Goal: Task Accomplishment & Management: Manage account settings

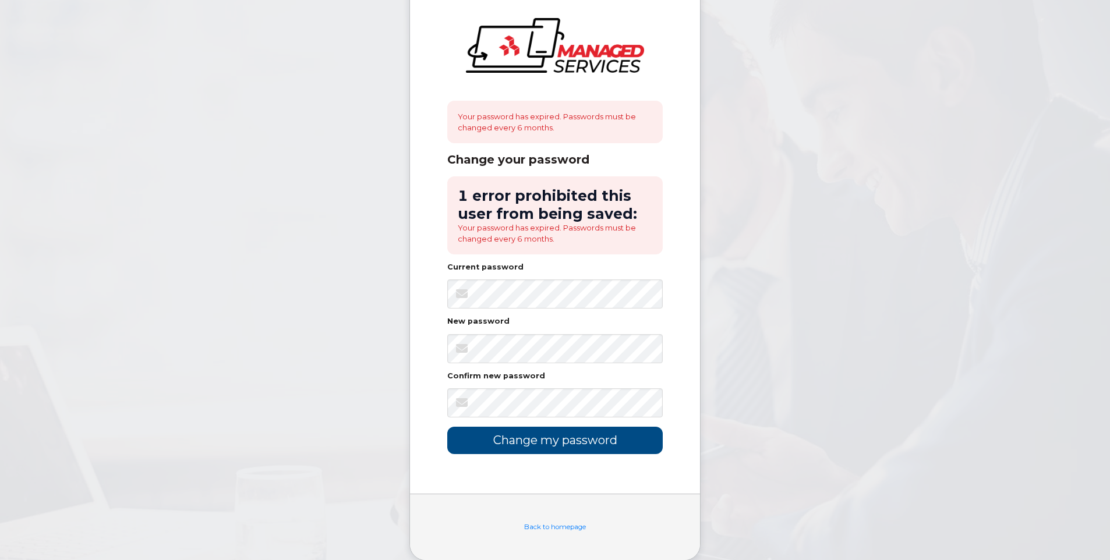
scroll to position [40, 0]
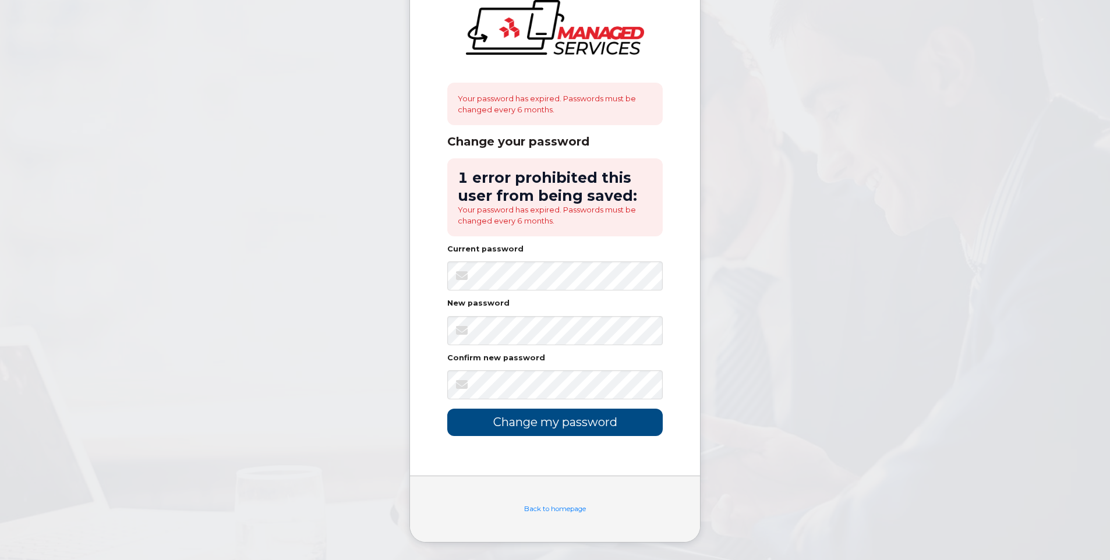
click at [551, 355] on div "Confirm new password" at bounding box center [554, 361] width 215 height 12
click at [590, 422] on input "Change my password" at bounding box center [554, 422] width 215 height 27
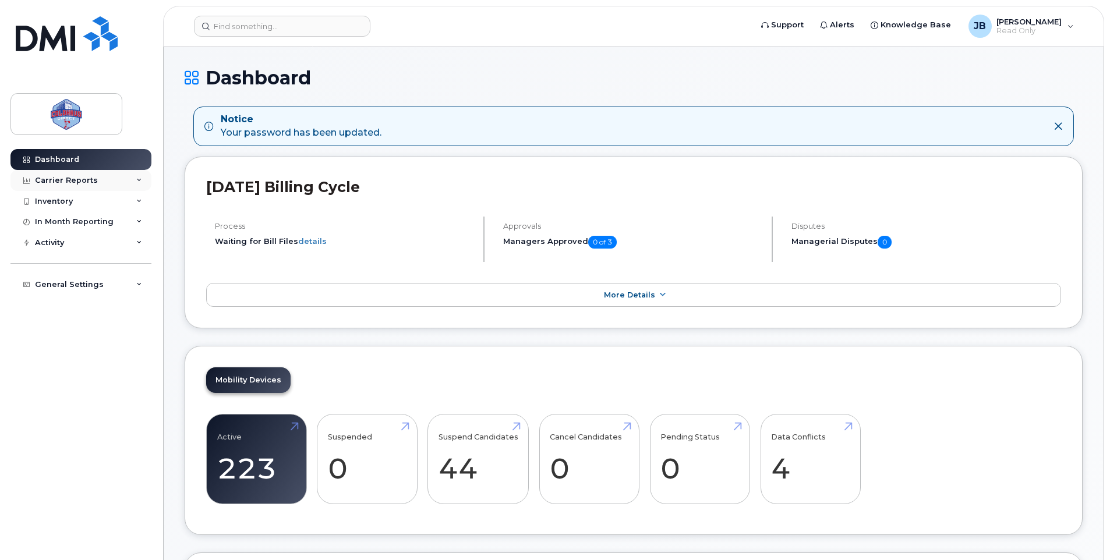
click at [93, 179] on div "Carrier Reports" at bounding box center [66, 180] width 63 height 9
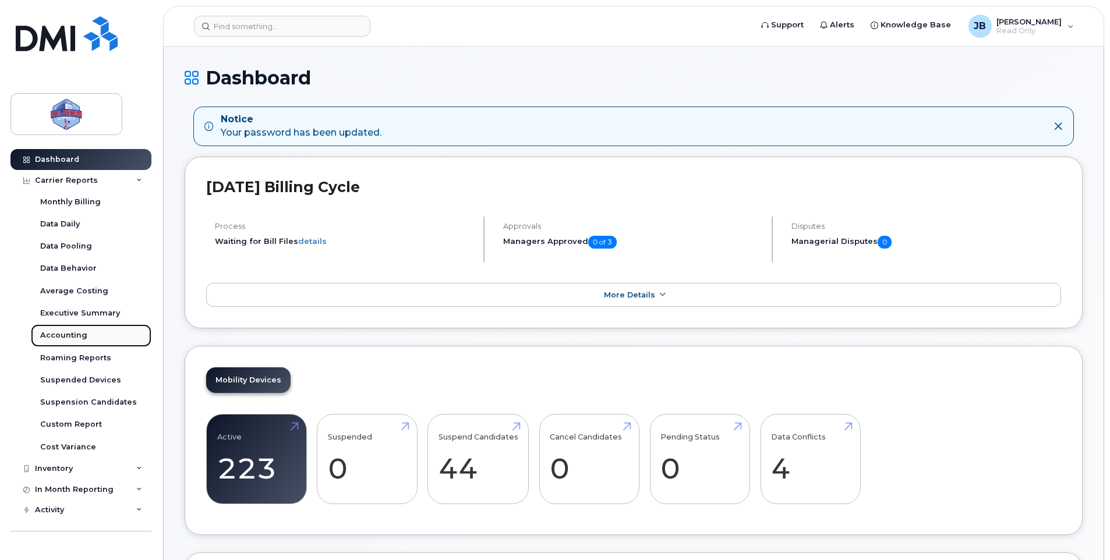
click at [67, 337] on div "Accounting" at bounding box center [63, 335] width 47 height 10
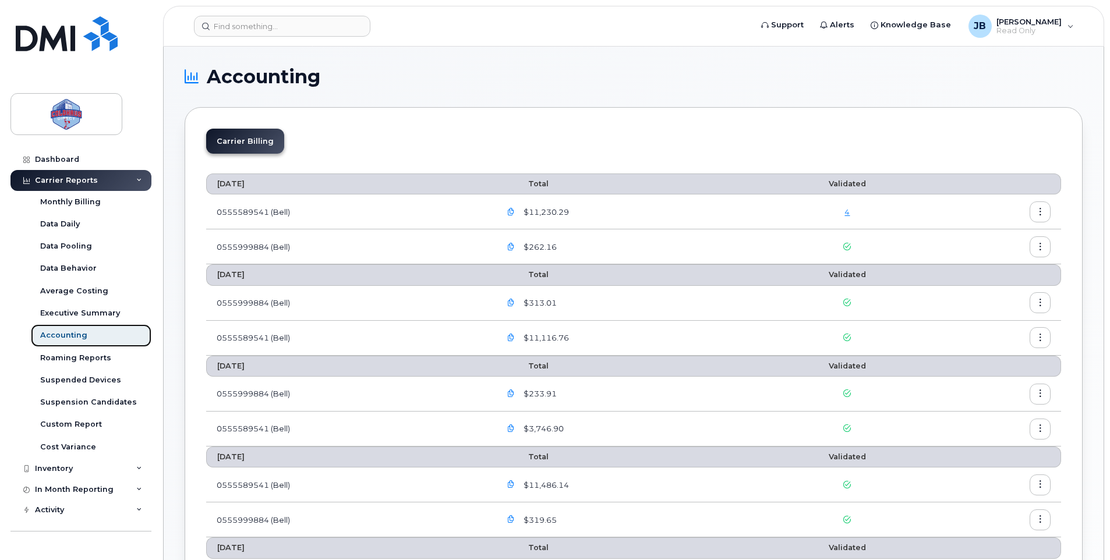
scroll to position [58, 0]
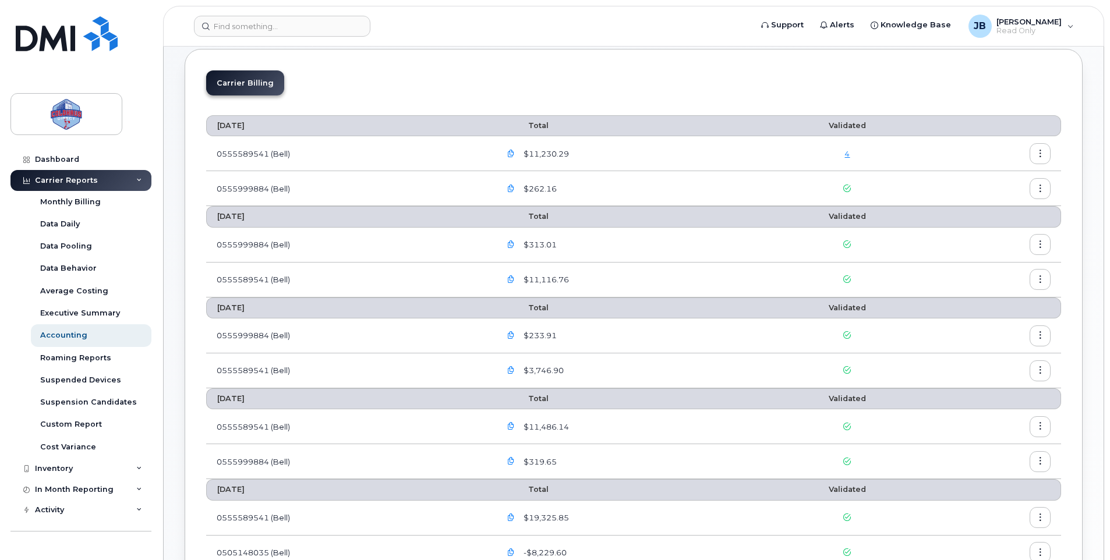
click at [1041, 246] on icon "button" at bounding box center [1040, 245] width 8 height 8
click at [986, 284] on div "Download" at bounding box center [998, 292] width 104 height 22
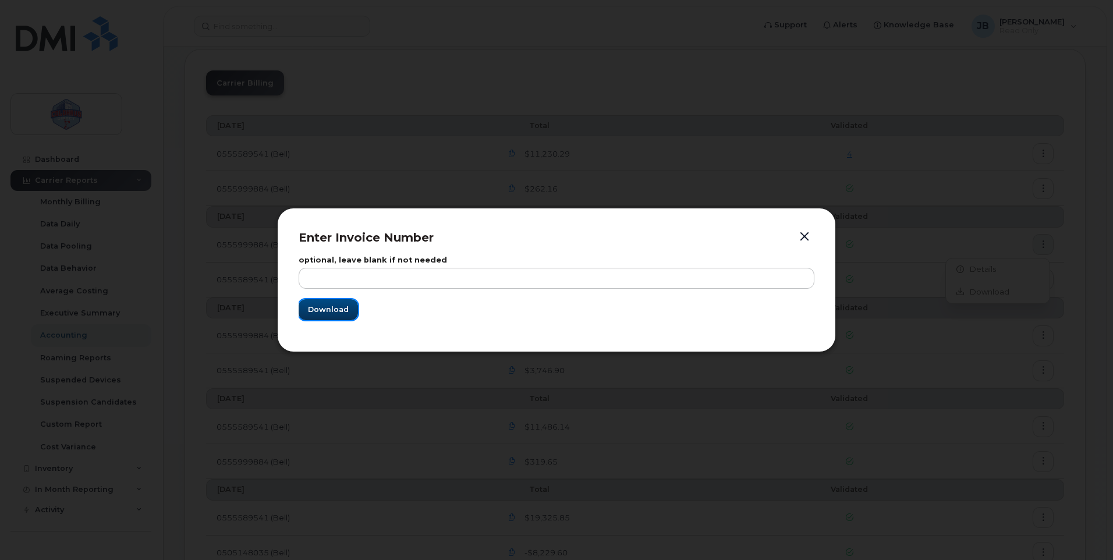
click at [323, 317] on button "Download" at bounding box center [328, 309] width 59 height 21
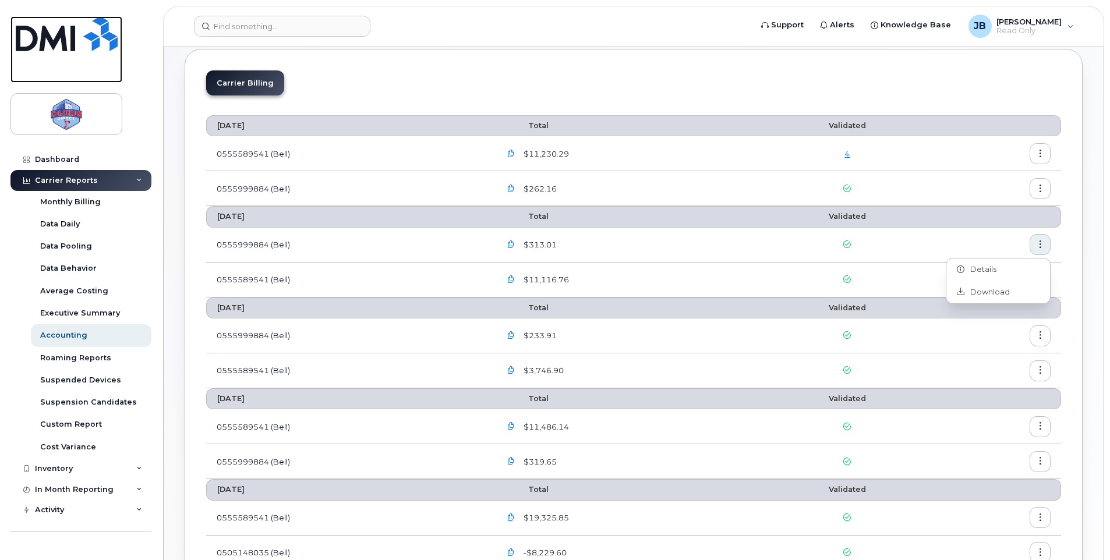
click at [55, 63] on link at bounding box center [66, 49] width 112 height 66
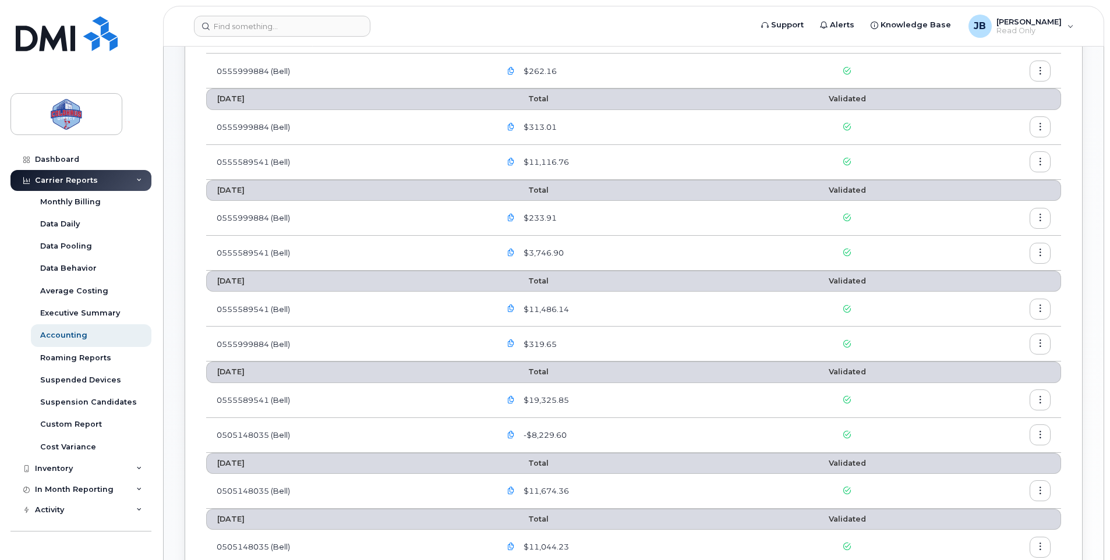
scroll to position [175, 0]
click at [1039, 309] on icon "button" at bounding box center [1040, 310] width 8 height 8
click at [977, 356] on span "Download" at bounding box center [986, 357] width 45 height 10
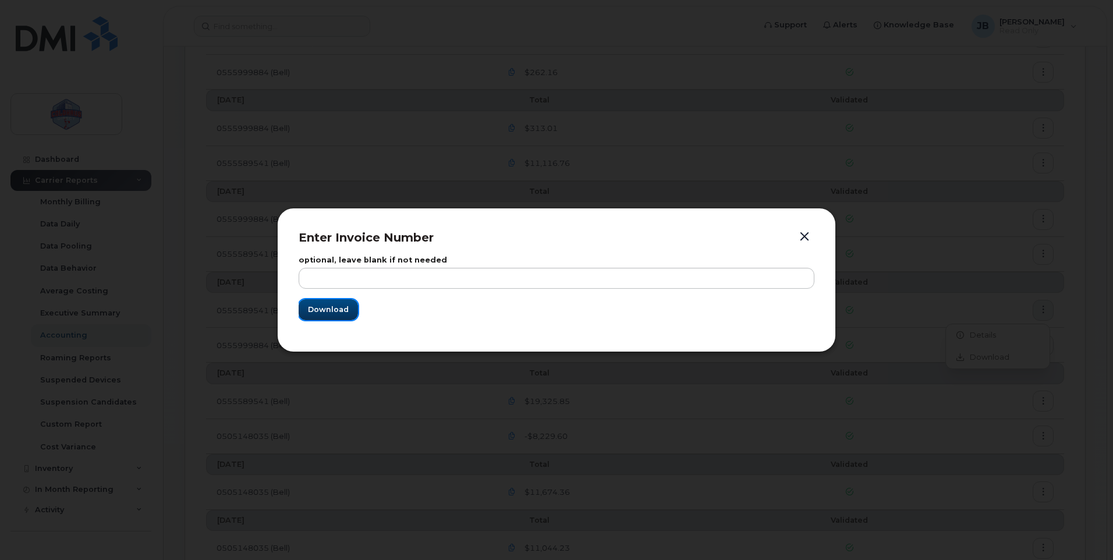
click at [332, 309] on span "Download" at bounding box center [328, 309] width 41 height 11
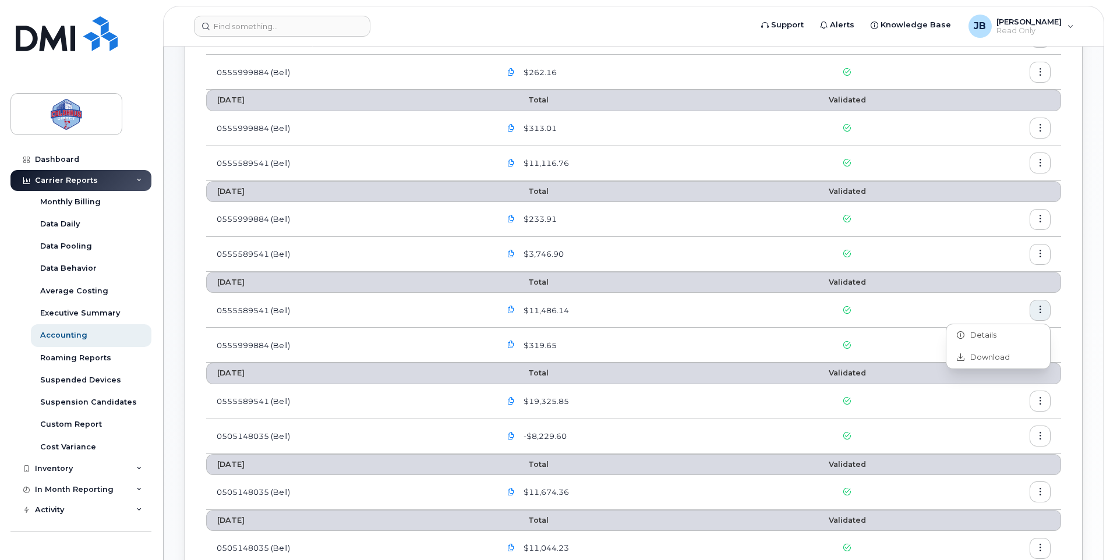
click at [1098, 379] on div "Accounting Carrier Billing August 2025 Total Validated 0555589541 (Bell) $11,23…" at bounding box center [634, 406] width 940 height 1068
click at [1042, 341] on icon "button" at bounding box center [1040, 345] width 8 height 8
click at [970, 389] on span "Download" at bounding box center [986, 392] width 45 height 10
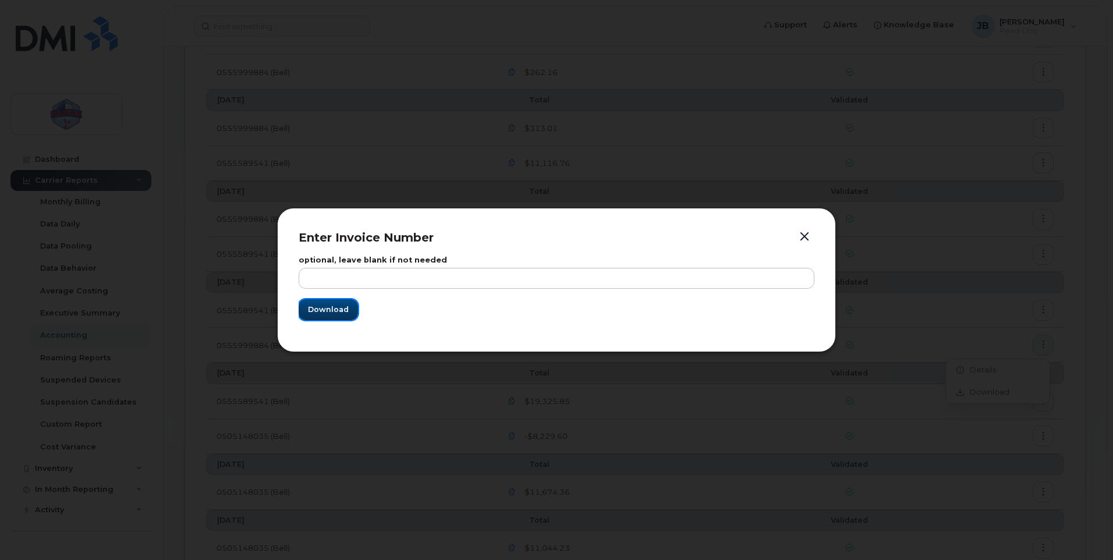
click at [334, 314] on span "Download" at bounding box center [328, 309] width 41 height 11
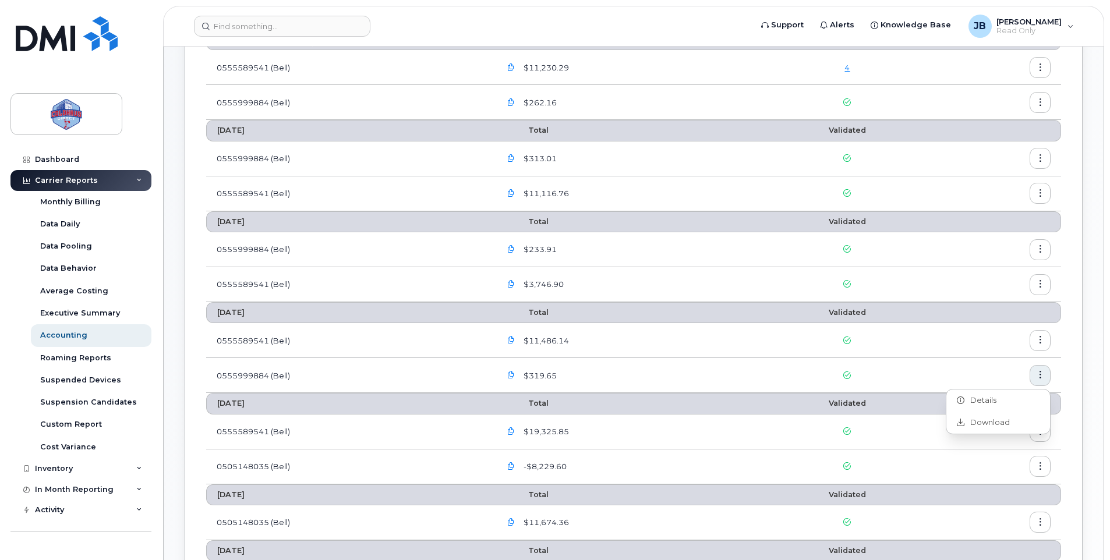
scroll to position [58, 0]
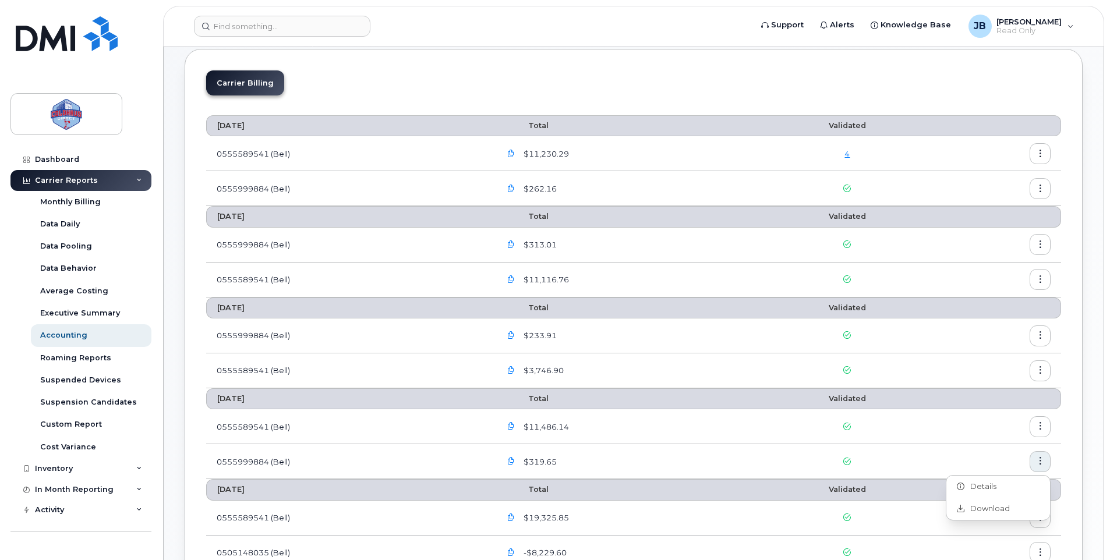
click at [674, 331] on div "$233.91" at bounding box center [624, 335] width 249 height 21
click at [1043, 367] on icon "button" at bounding box center [1040, 371] width 8 height 8
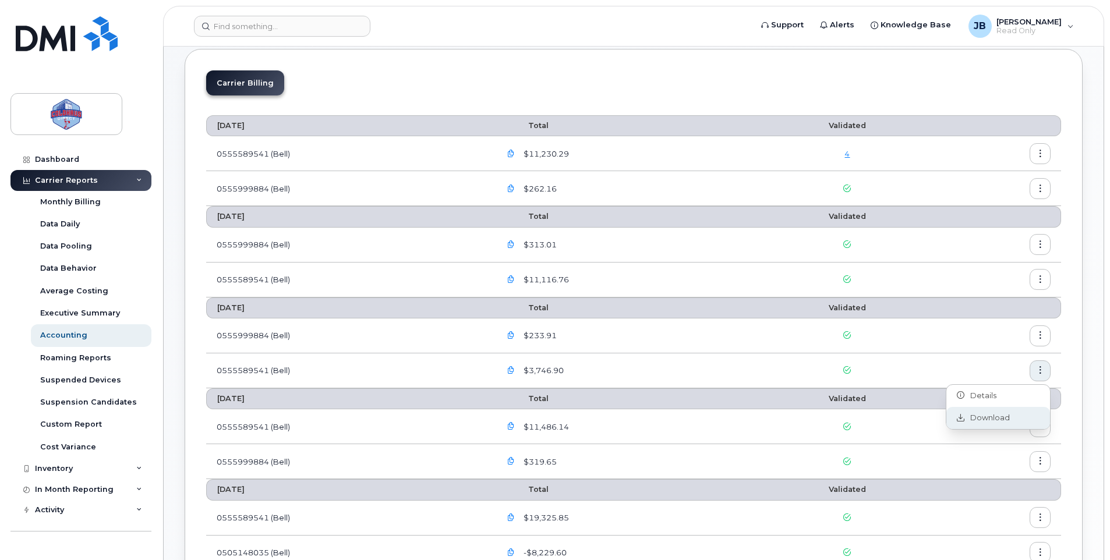
click at [974, 418] on span "Download" at bounding box center [986, 418] width 45 height 10
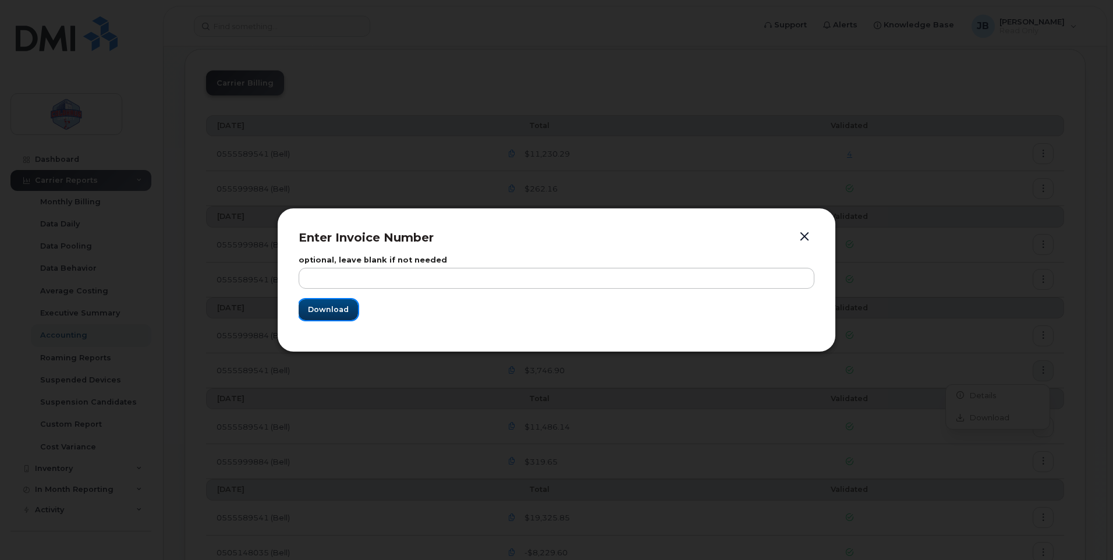
click at [332, 316] on button "Download" at bounding box center [328, 309] width 59 height 21
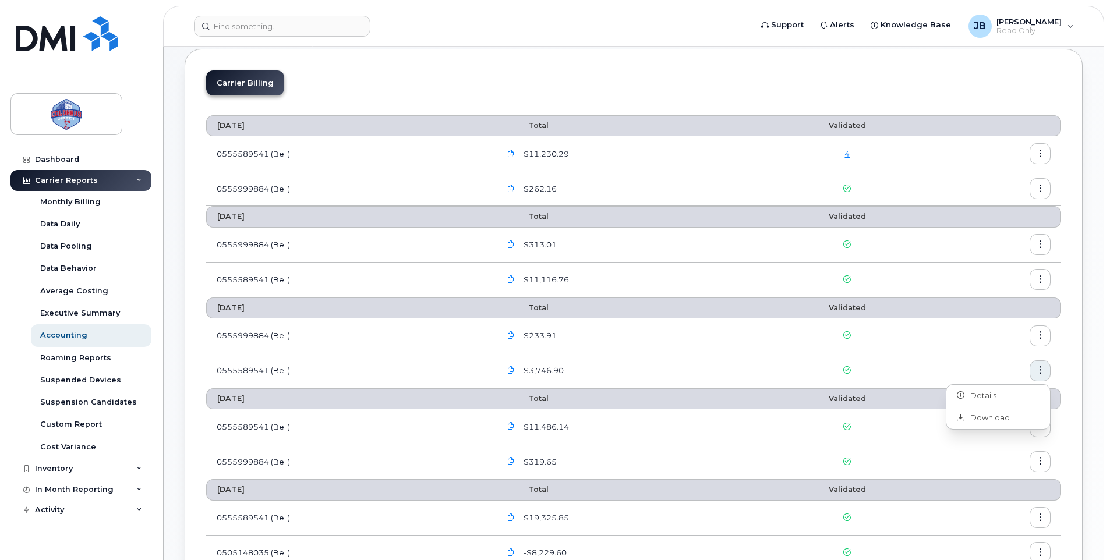
click at [1043, 332] on icon "button" at bounding box center [1040, 336] width 8 height 8
click at [990, 380] on span "Download" at bounding box center [986, 383] width 45 height 10
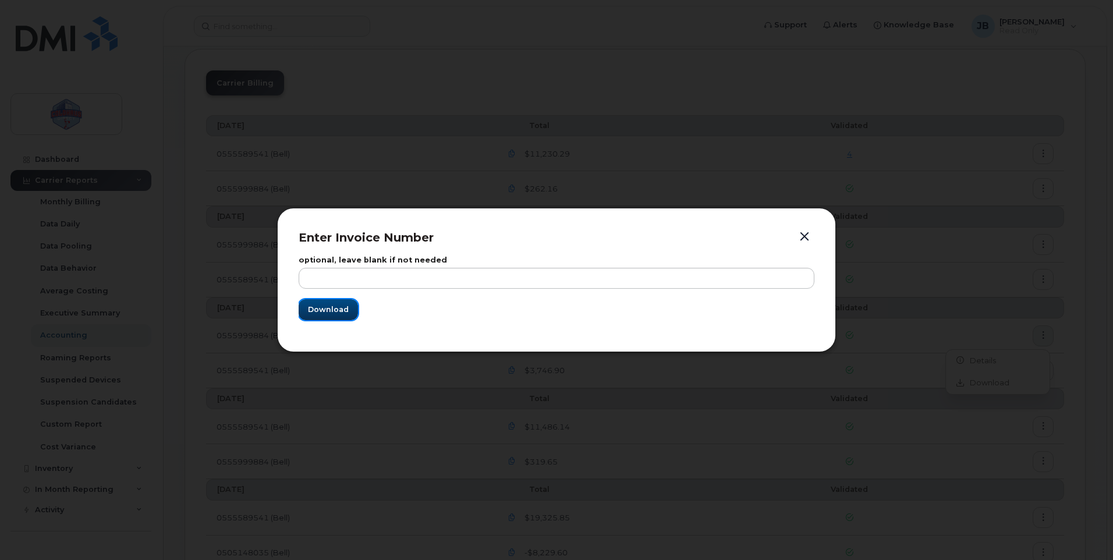
click at [331, 304] on span "Download" at bounding box center [328, 309] width 41 height 11
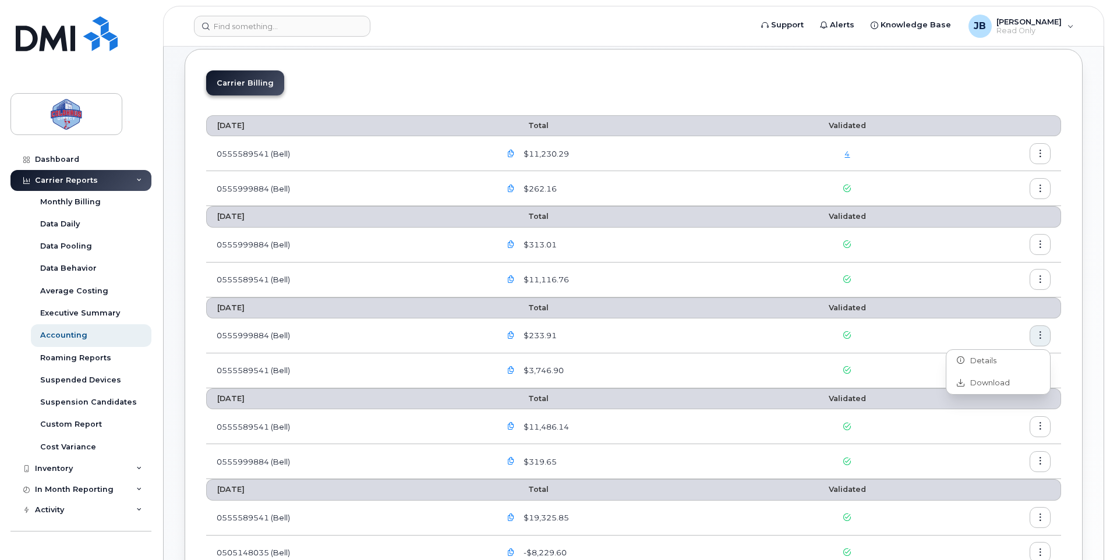
click at [747, 335] on div "$233.91" at bounding box center [624, 335] width 249 height 21
click at [1031, 331] on button "button" at bounding box center [1039, 335] width 21 height 21
click at [976, 380] on span "Download" at bounding box center [986, 383] width 45 height 10
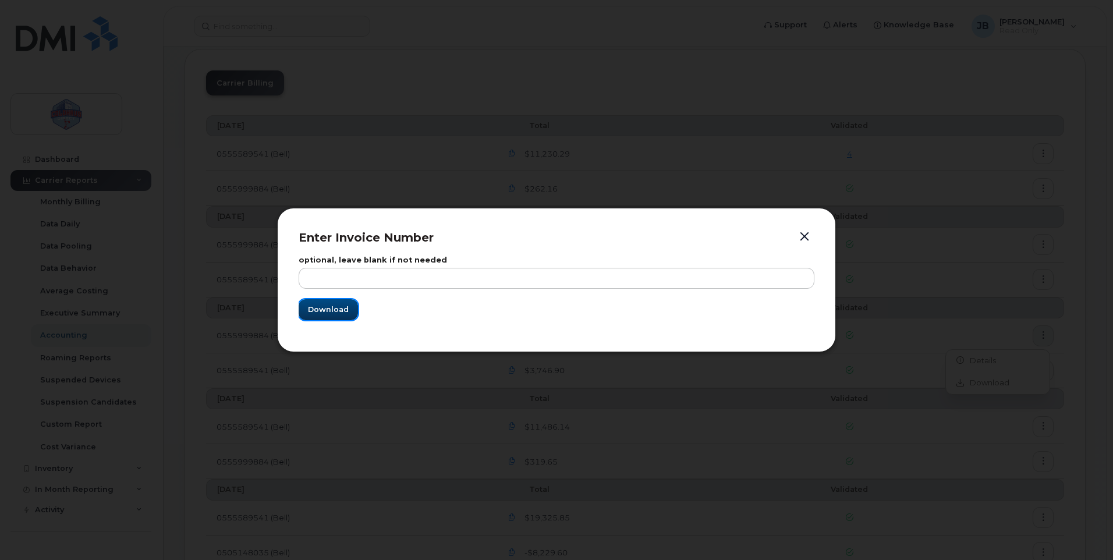
click at [334, 317] on button "Download" at bounding box center [328, 309] width 59 height 21
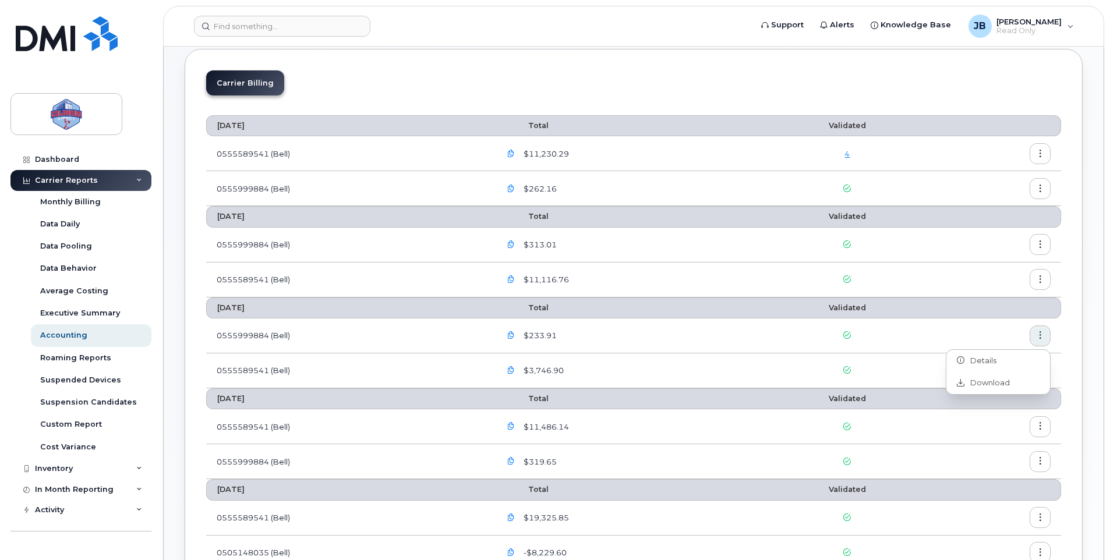
click at [642, 367] on div "$3,746.90" at bounding box center [624, 370] width 249 height 21
click at [1041, 248] on icon "button" at bounding box center [1040, 245] width 8 height 8
click at [980, 295] on span "Download" at bounding box center [986, 292] width 45 height 10
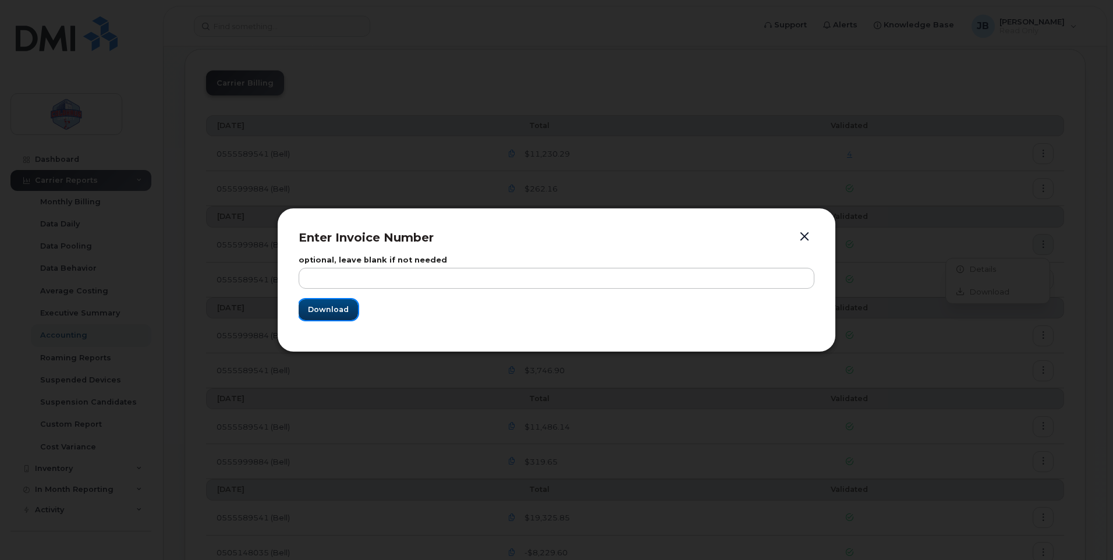
click at [332, 311] on span "Download" at bounding box center [328, 309] width 41 height 11
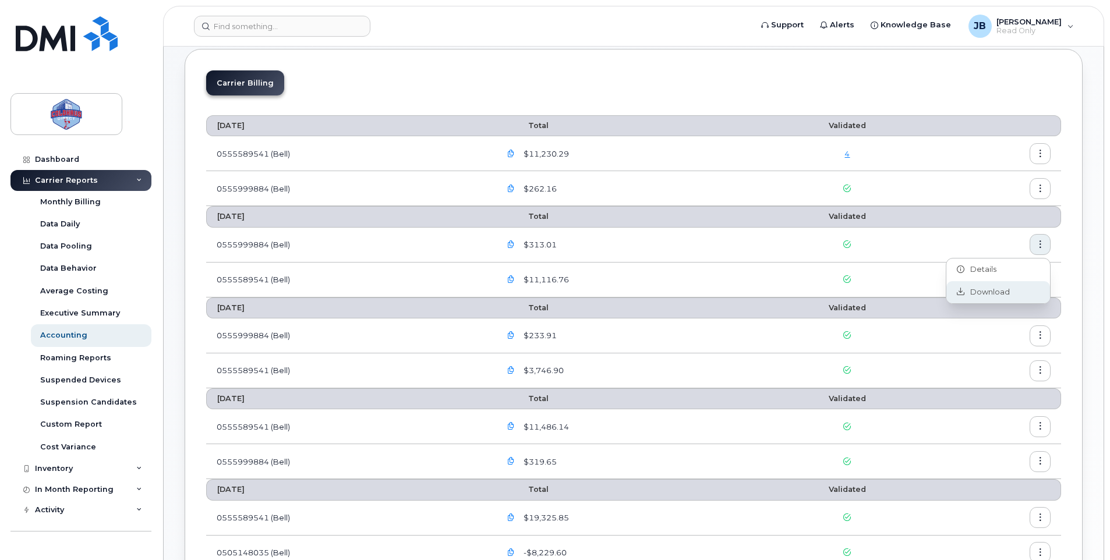
click at [963, 288] on icon at bounding box center [961, 292] width 8 height 8
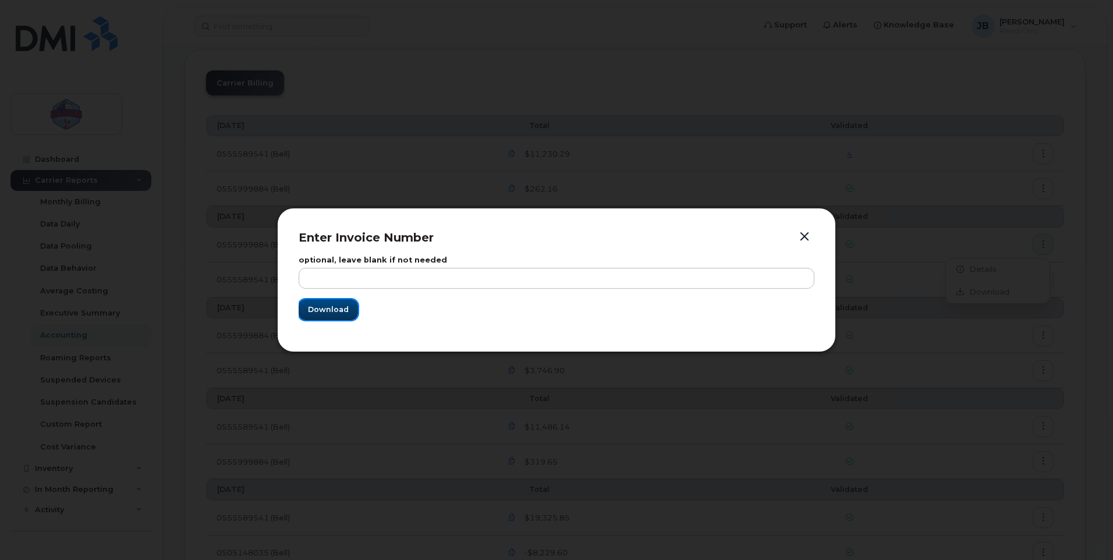
click at [341, 313] on span "Download" at bounding box center [328, 309] width 41 height 11
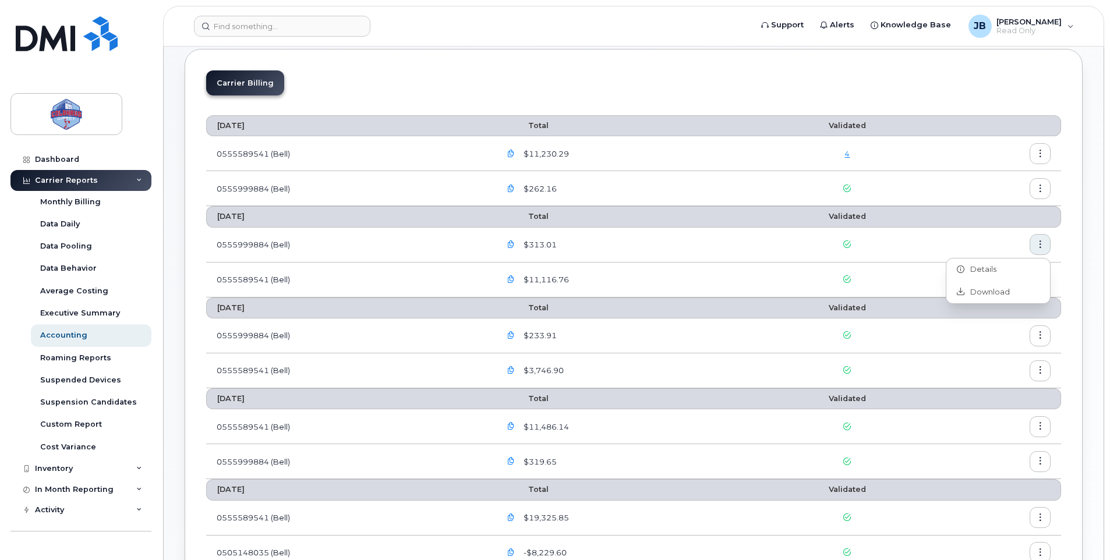
click at [644, 235] on div "$313.01" at bounding box center [624, 244] width 249 height 21
click at [1033, 277] on button "button" at bounding box center [1039, 279] width 21 height 21
click at [982, 327] on span "Download" at bounding box center [986, 327] width 45 height 10
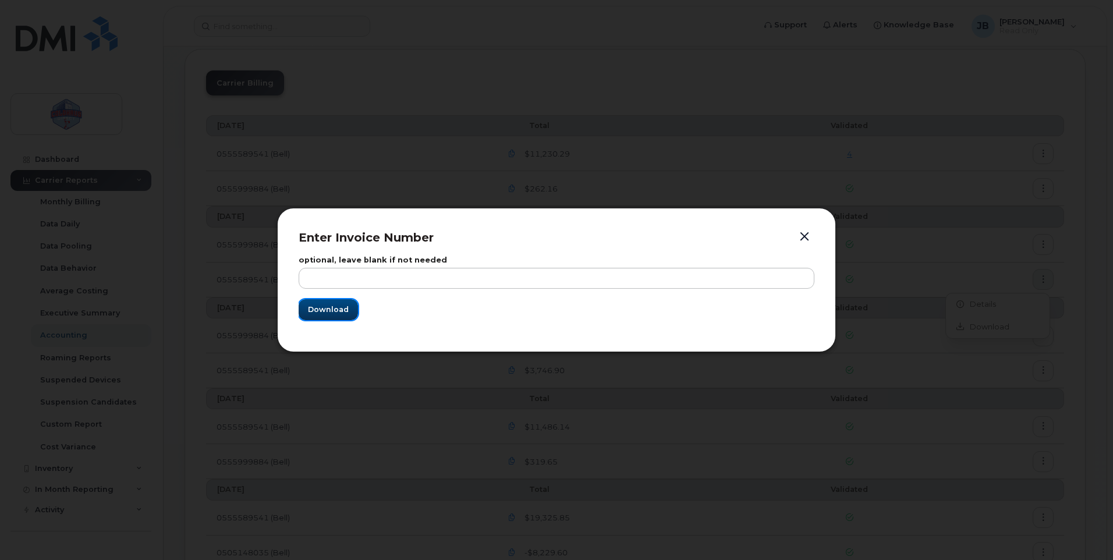
click at [334, 313] on span "Download" at bounding box center [328, 309] width 41 height 11
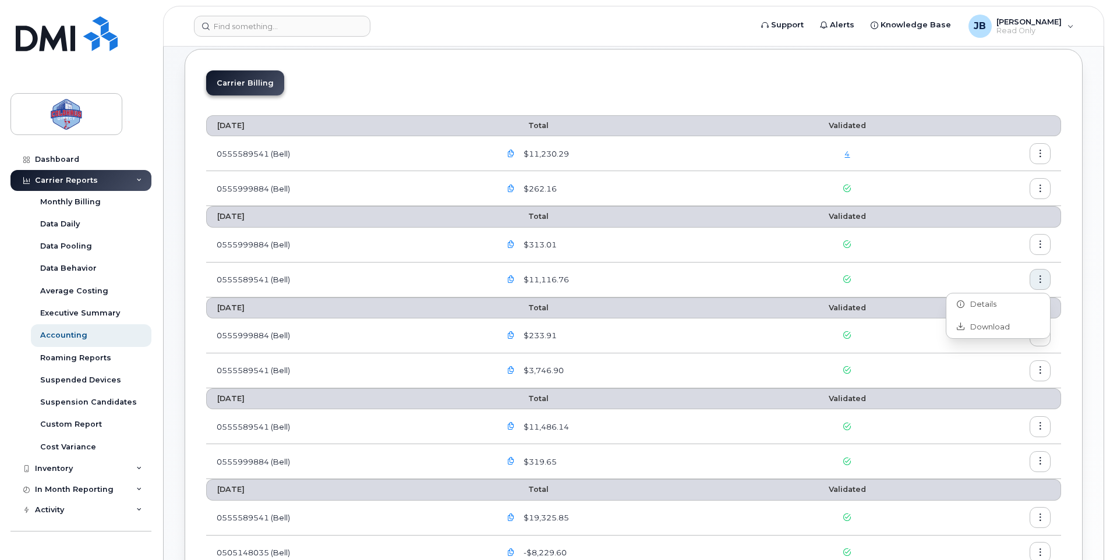
drag, startPoint x: 716, startPoint y: 181, endPoint x: 741, endPoint y: 172, distance: 26.7
click at [716, 181] on div "$262.16" at bounding box center [624, 188] width 249 height 21
click at [1043, 152] on icon "button" at bounding box center [1040, 154] width 8 height 8
click at [994, 199] on span "Download" at bounding box center [986, 201] width 45 height 10
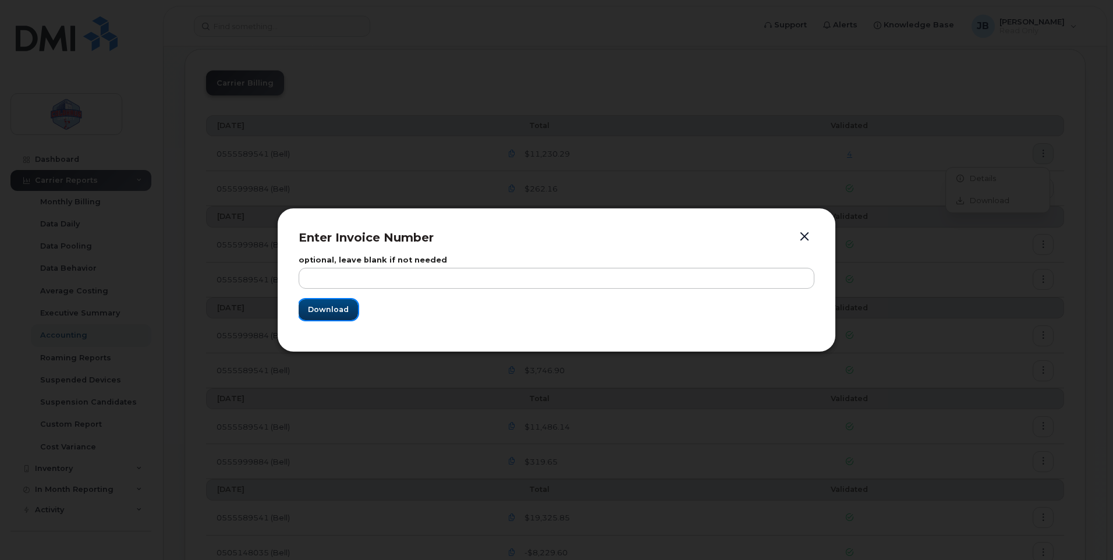
click at [309, 309] on span "Download" at bounding box center [328, 309] width 41 height 11
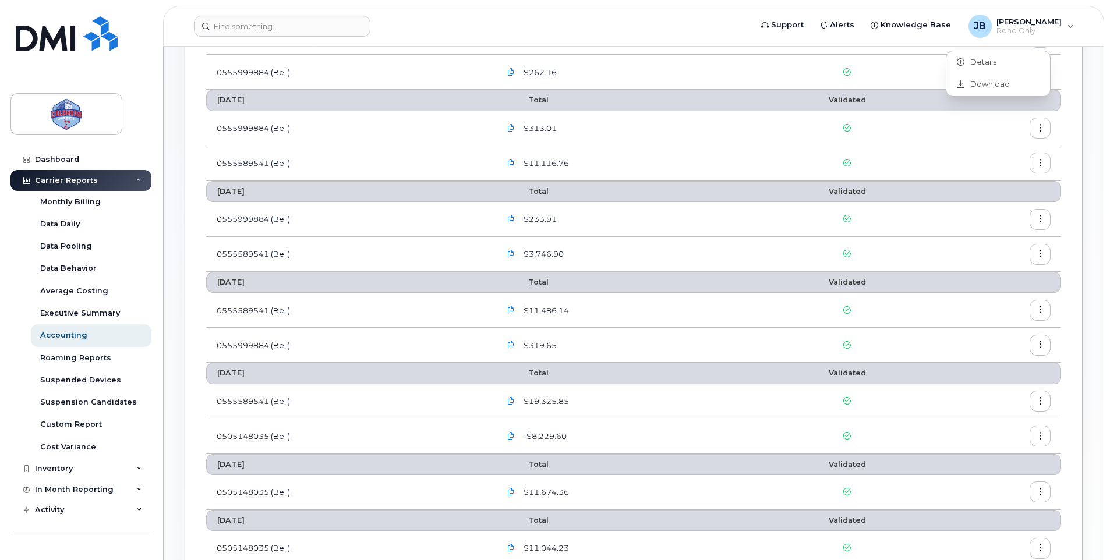
scroll to position [233, 0]
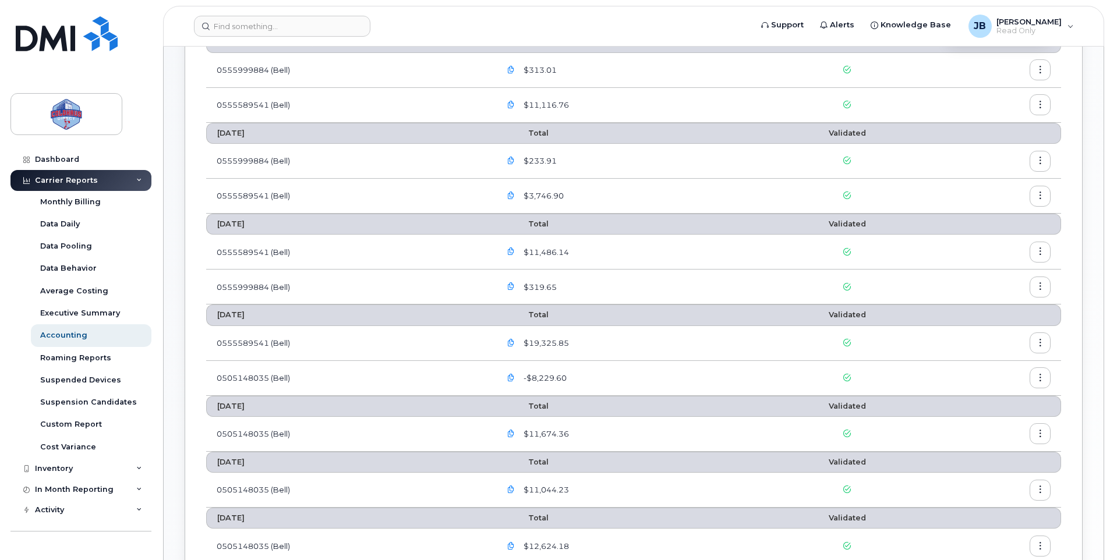
click at [598, 344] on div "$19,325.85" at bounding box center [624, 342] width 249 height 21
click at [1038, 342] on icon "button" at bounding box center [1040, 343] width 8 height 8
click at [974, 386] on span "Download" at bounding box center [986, 390] width 45 height 10
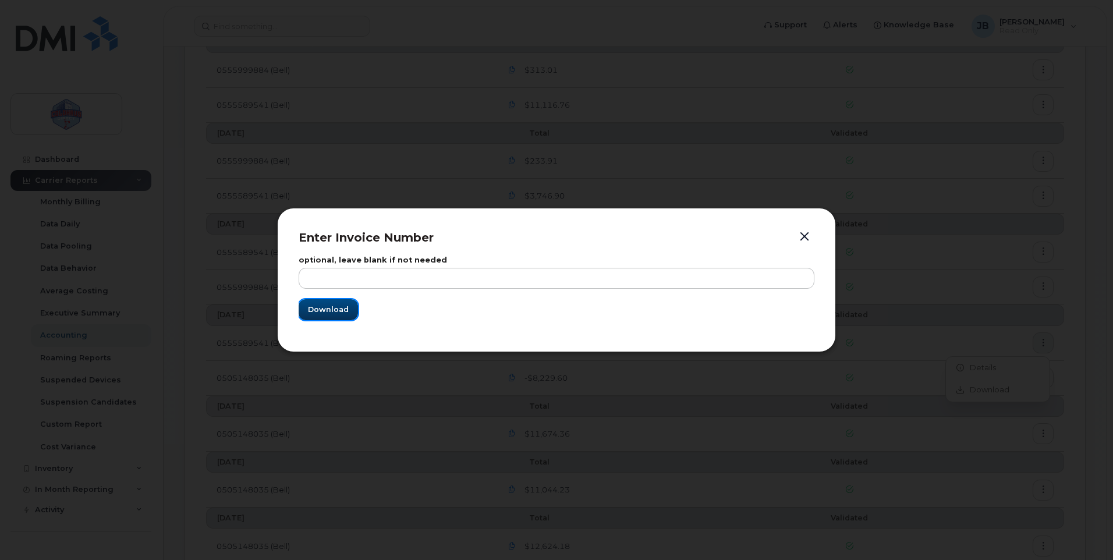
click at [345, 314] on span "Download" at bounding box center [328, 309] width 41 height 11
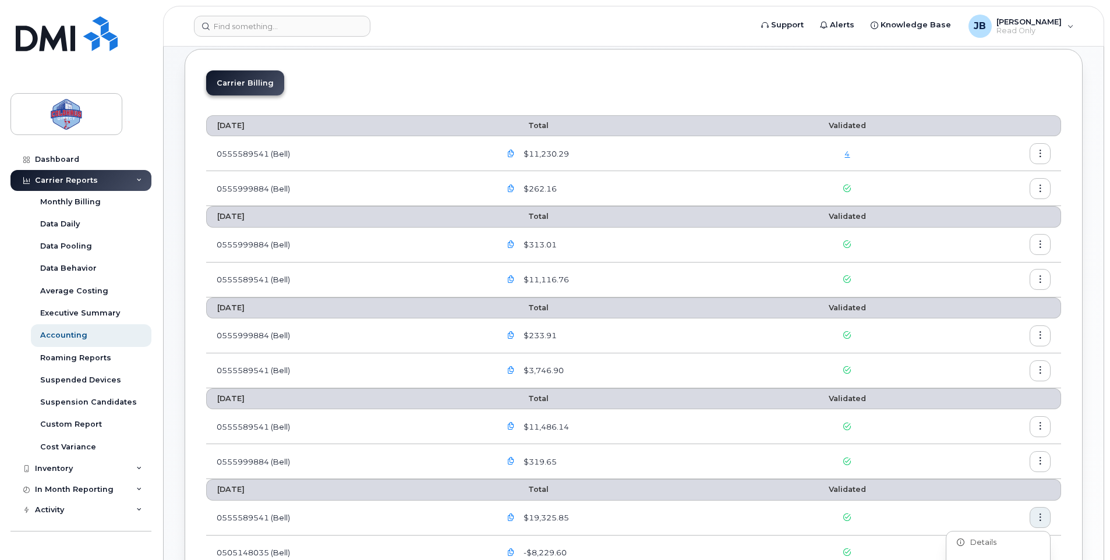
scroll to position [0, 0]
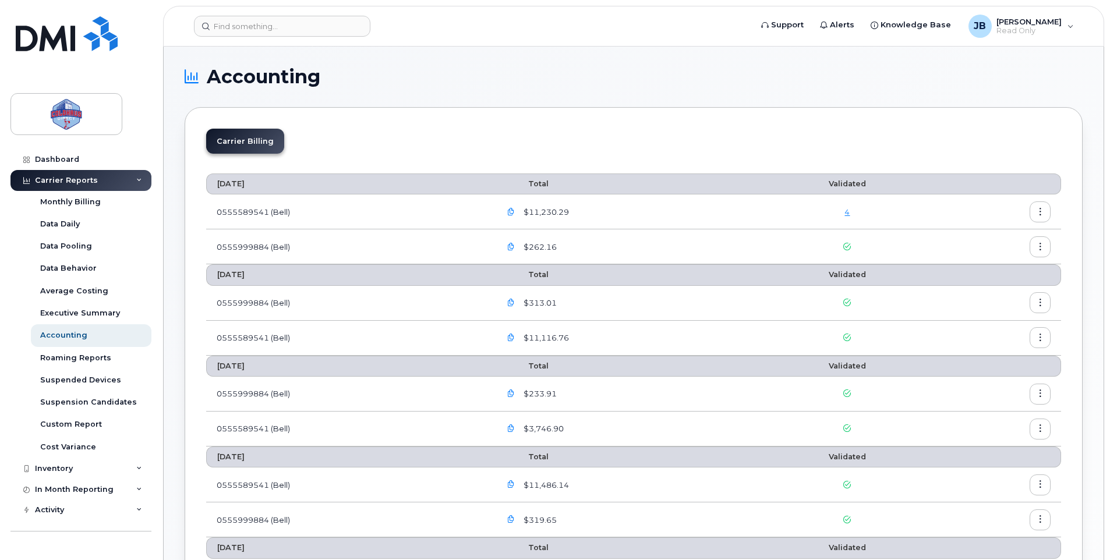
drag, startPoint x: 486, startPoint y: 148, endPoint x: 452, endPoint y: 153, distance: 34.0
click at [486, 148] on div "Carrier Billing" at bounding box center [633, 146] width 855 height 34
drag, startPoint x: 91, startPoint y: 196, endPoint x: 295, endPoint y: 220, distance: 205.7
click at [90, 197] on div "Monthly Billing" at bounding box center [70, 202] width 61 height 10
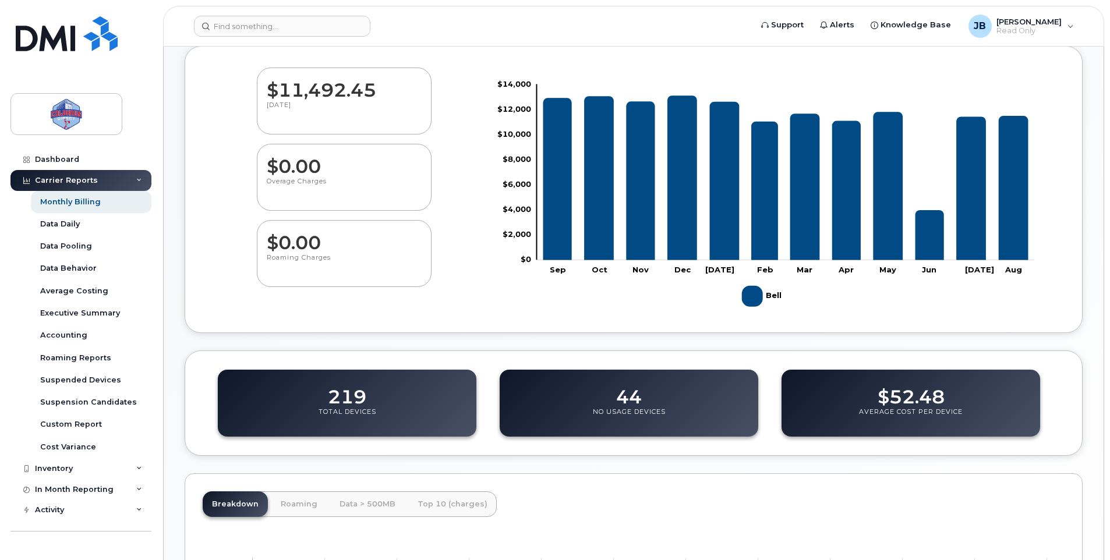
scroll to position [116, 0]
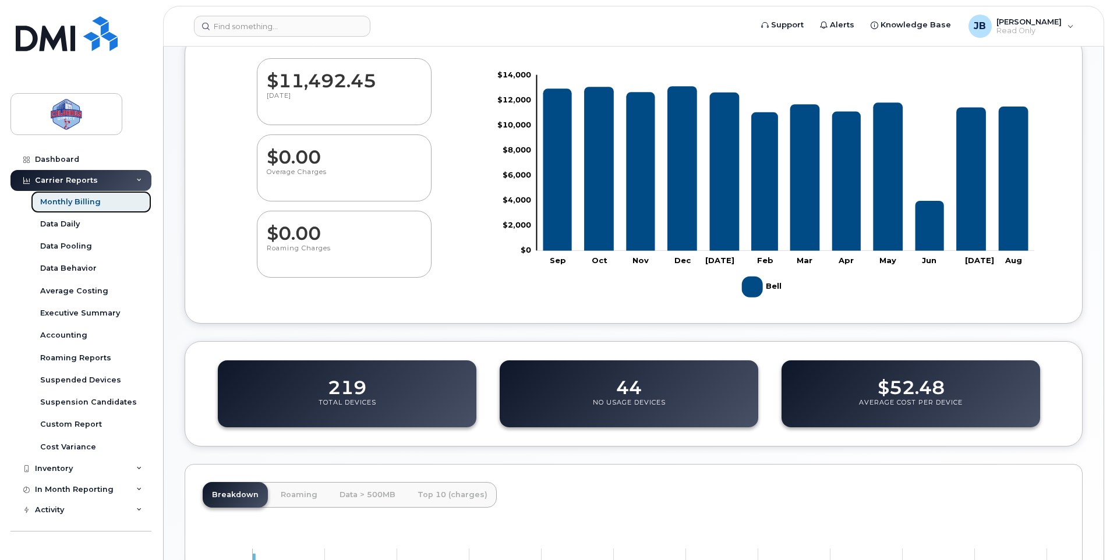
click at [112, 200] on link "Monthly Billing" at bounding box center [91, 202] width 121 height 22
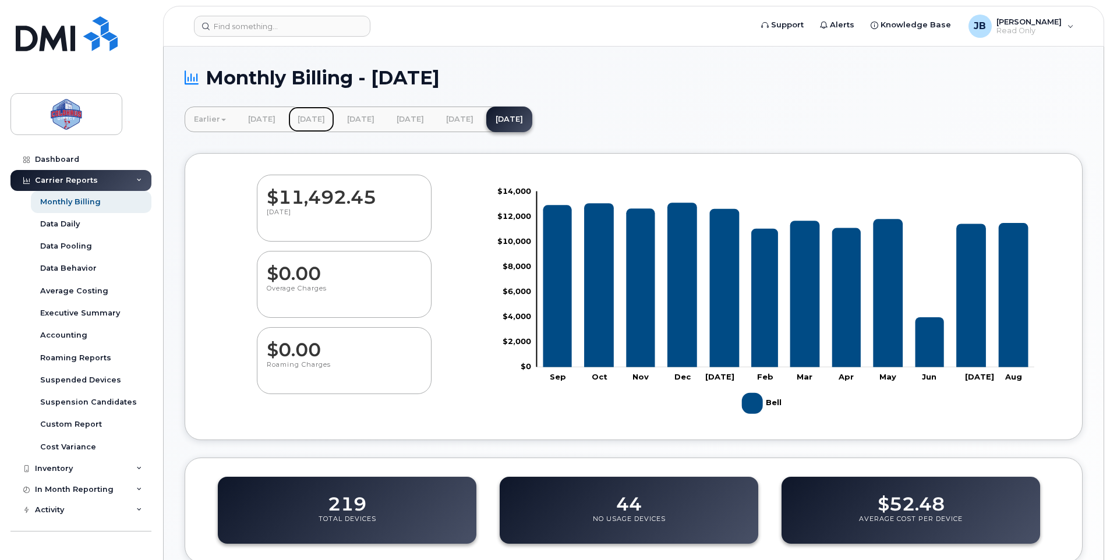
click at [327, 126] on link "[DATE]" at bounding box center [311, 120] width 46 height 26
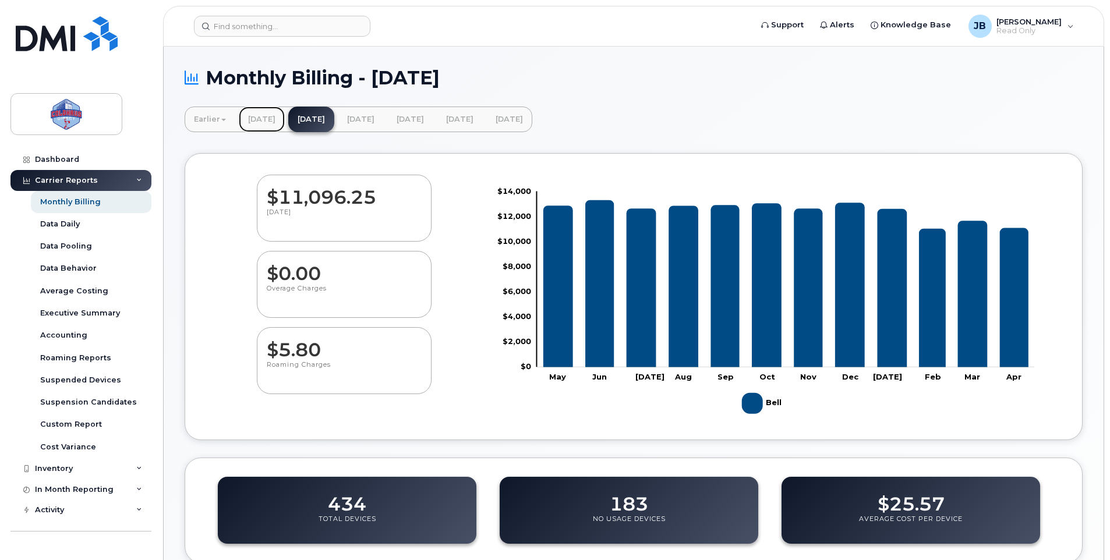
click at [275, 119] on link "[DATE]" at bounding box center [262, 120] width 46 height 26
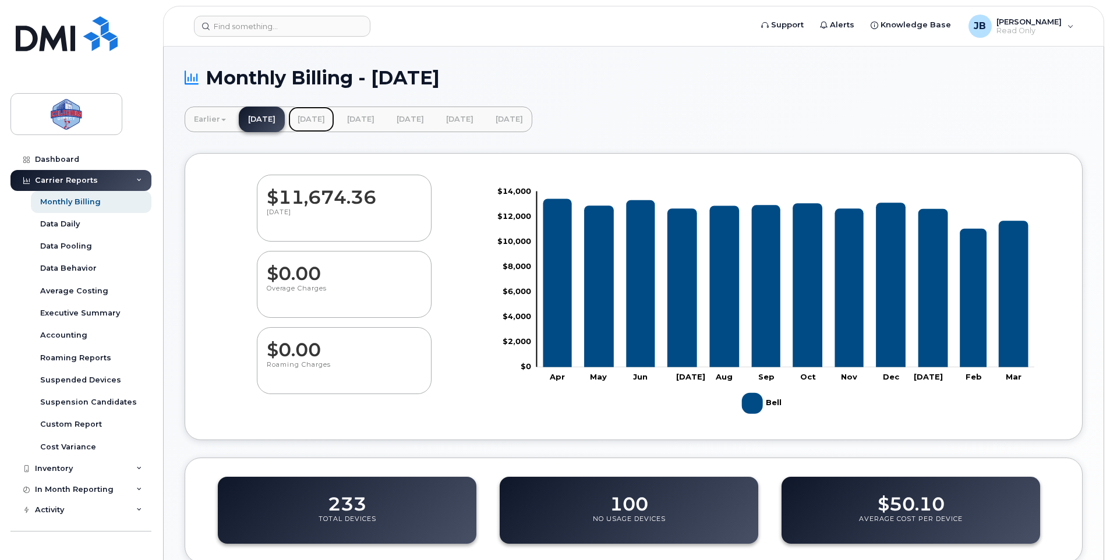
click at [323, 121] on link "[DATE]" at bounding box center [311, 120] width 46 height 26
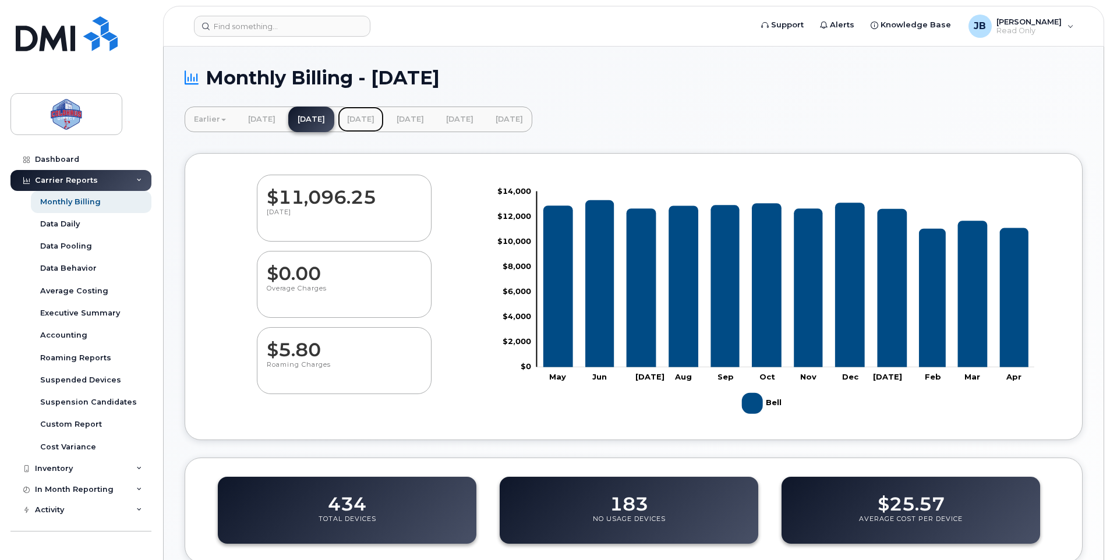
click at [384, 121] on link "[DATE]" at bounding box center [361, 120] width 46 height 26
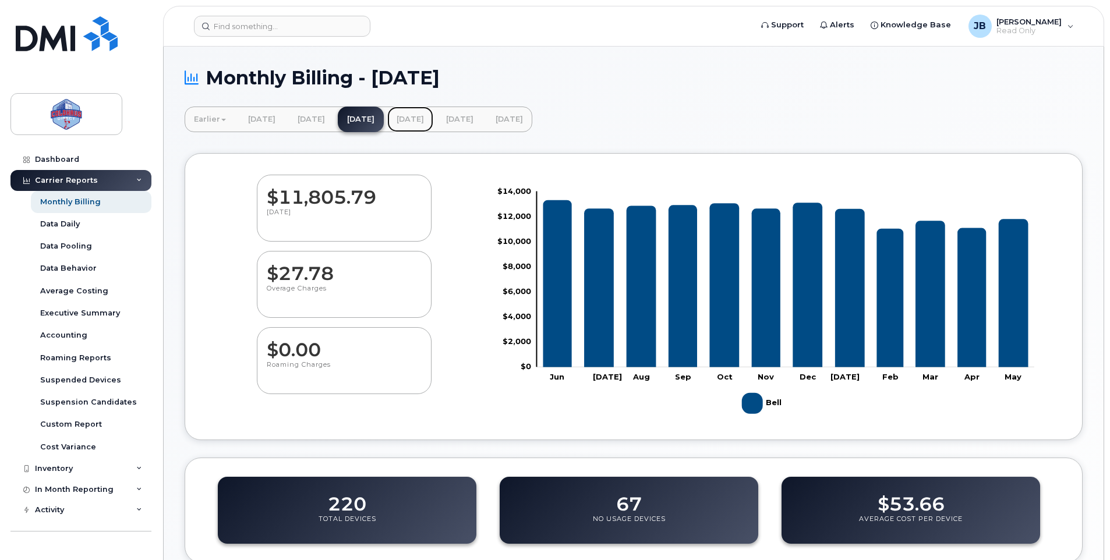
click at [433, 122] on link "[DATE]" at bounding box center [410, 120] width 46 height 26
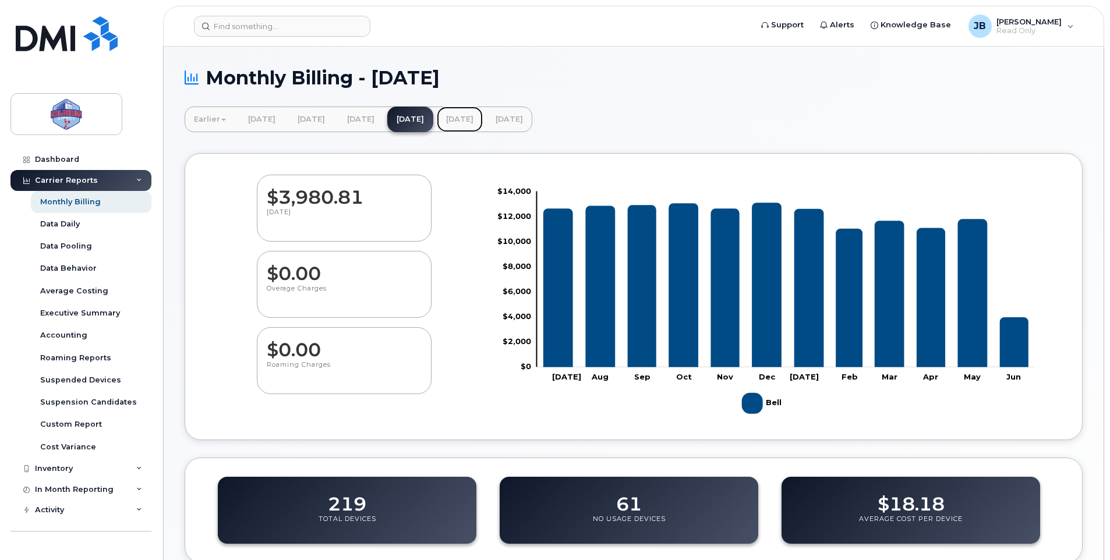
click at [483, 123] on link "[DATE]" at bounding box center [460, 120] width 46 height 26
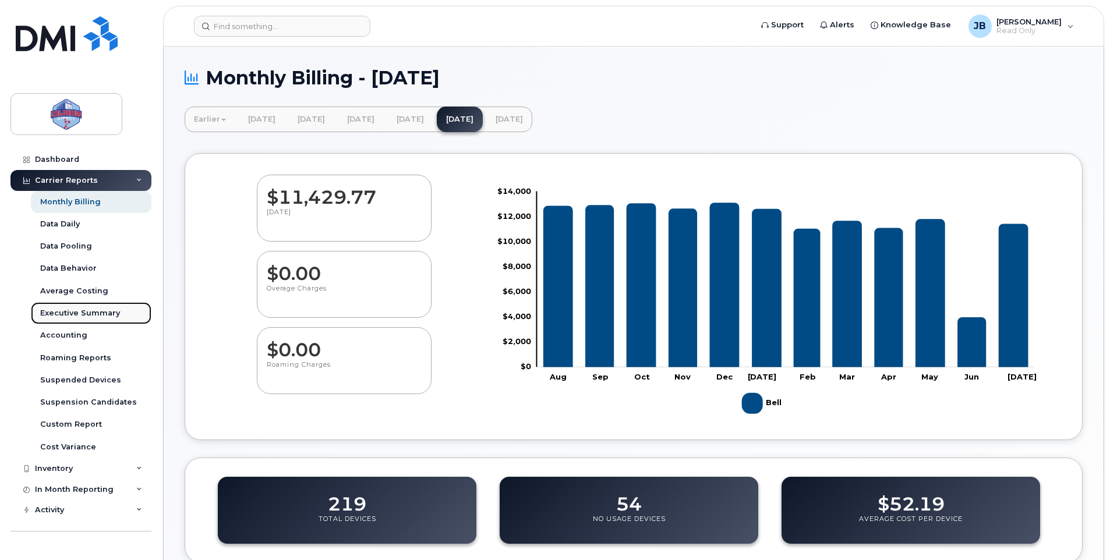
click at [89, 315] on div "Executive Summary" at bounding box center [80, 313] width 80 height 10
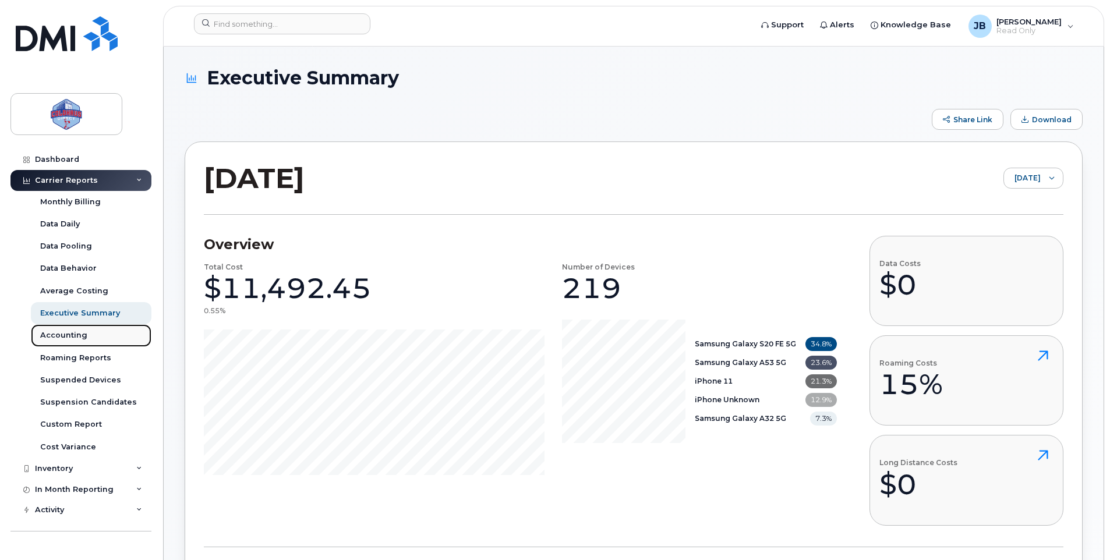
click at [78, 336] on div "Accounting" at bounding box center [63, 335] width 47 height 10
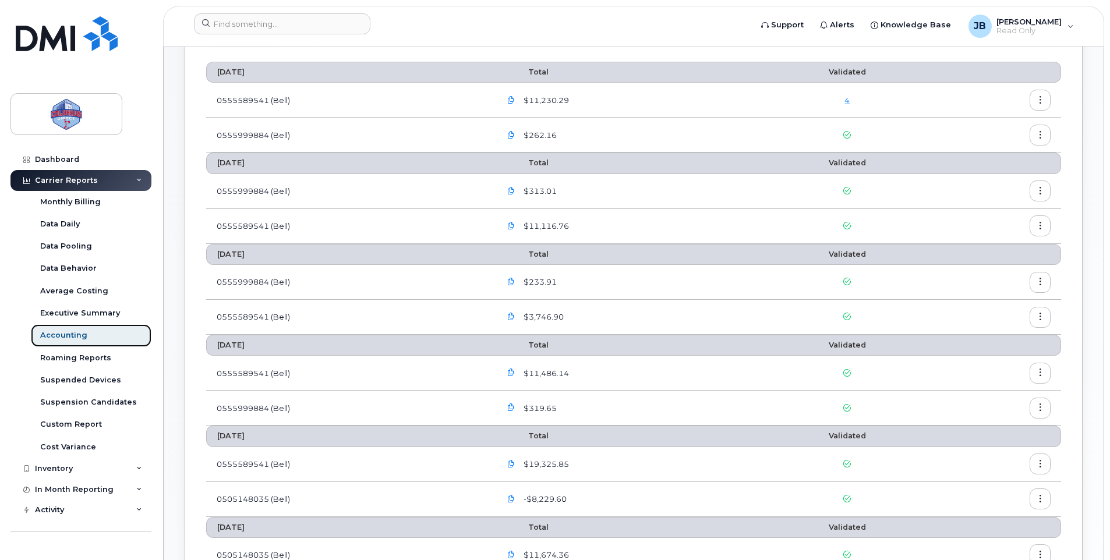
scroll to position [175, 0]
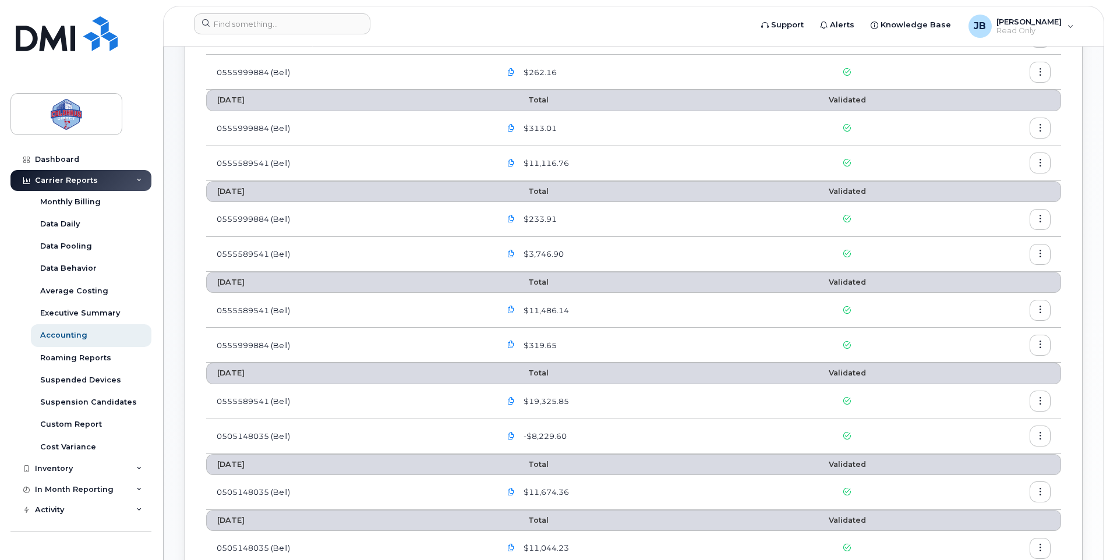
click at [1041, 404] on icon "button" at bounding box center [1040, 402] width 8 height 8
click at [423, 400] on td "0555589541 (Bell)" at bounding box center [348, 401] width 284 height 35
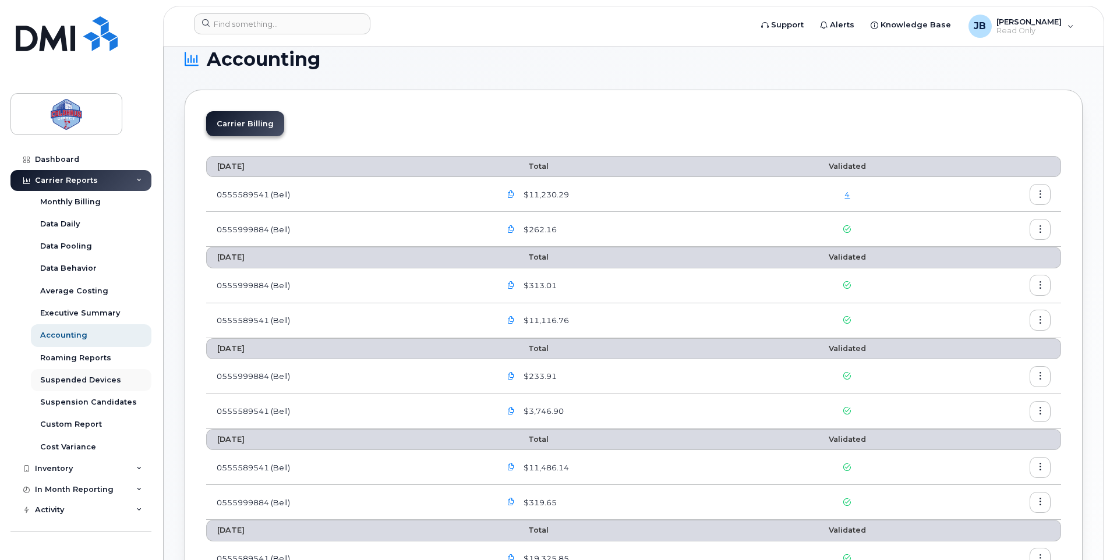
scroll to position [0, 0]
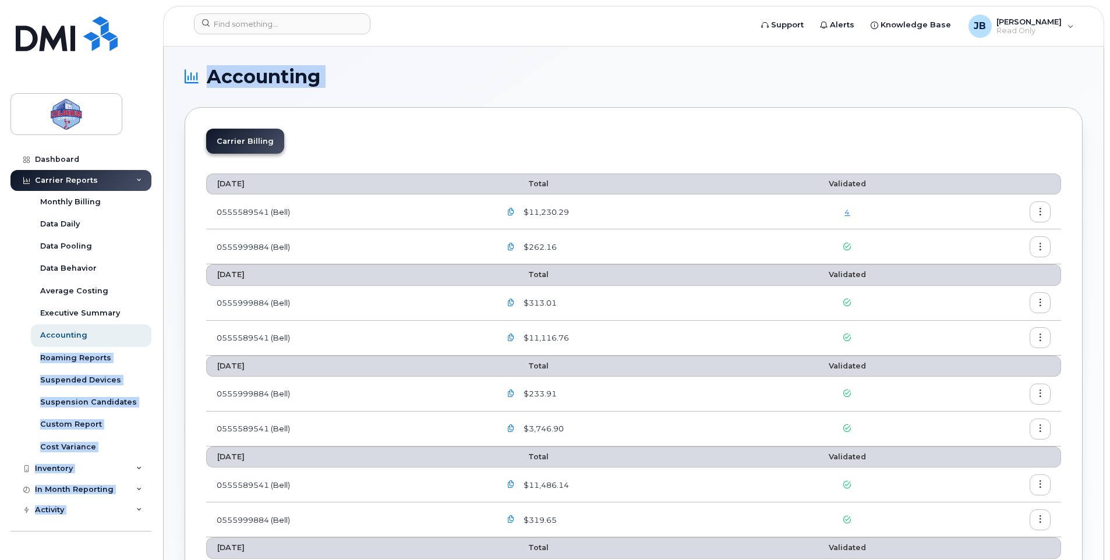
click at [1063, 30] on div "[PERSON_NAME] Read Only" at bounding box center [1021, 26] width 122 height 23
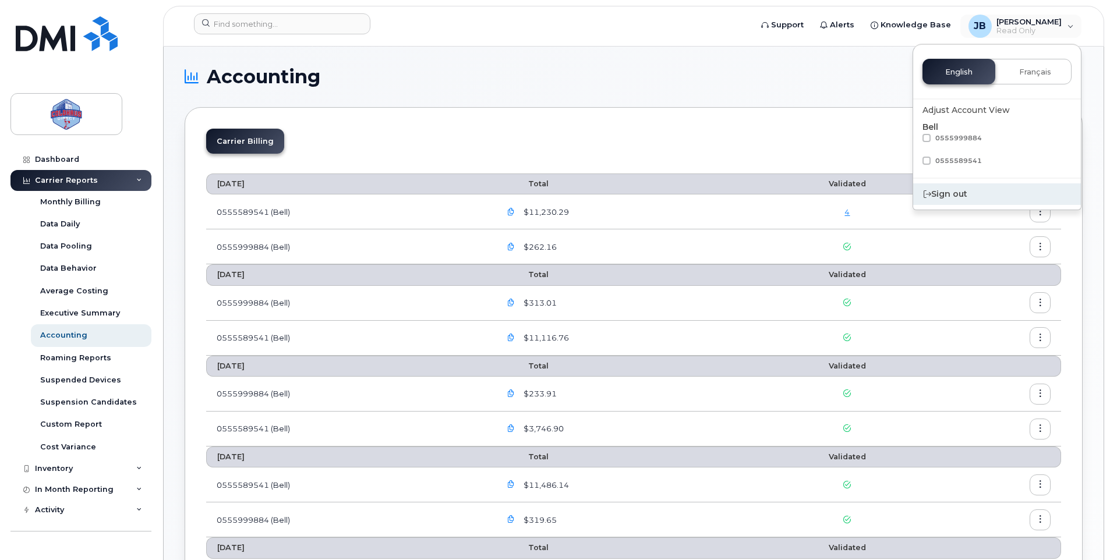
click at [944, 194] on div "Sign out" at bounding box center [997, 194] width 168 height 22
